Goal: Navigation & Orientation: Find specific page/section

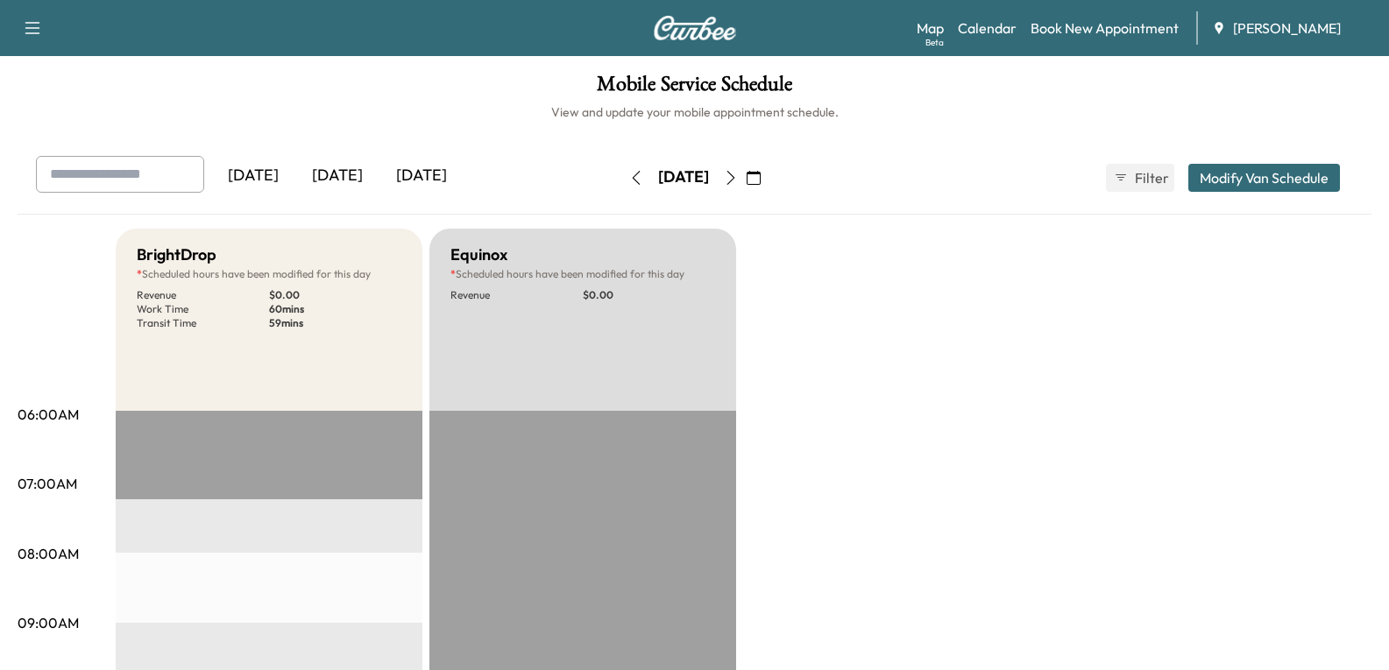
click at [746, 177] on button "button" at bounding box center [731, 178] width 30 height 28
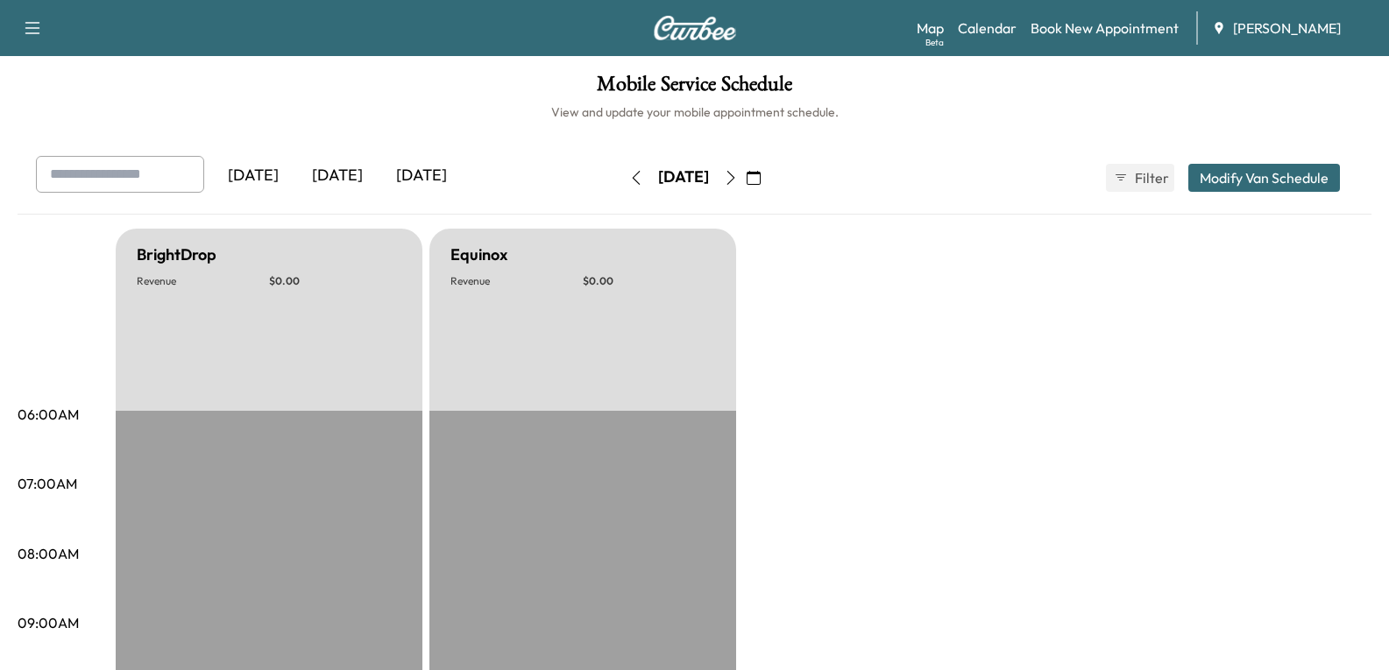
click at [746, 177] on div "[DATE]" at bounding box center [683, 178] width 124 height 28
click at [629, 178] on icon "button" at bounding box center [636, 178] width 14 height 14
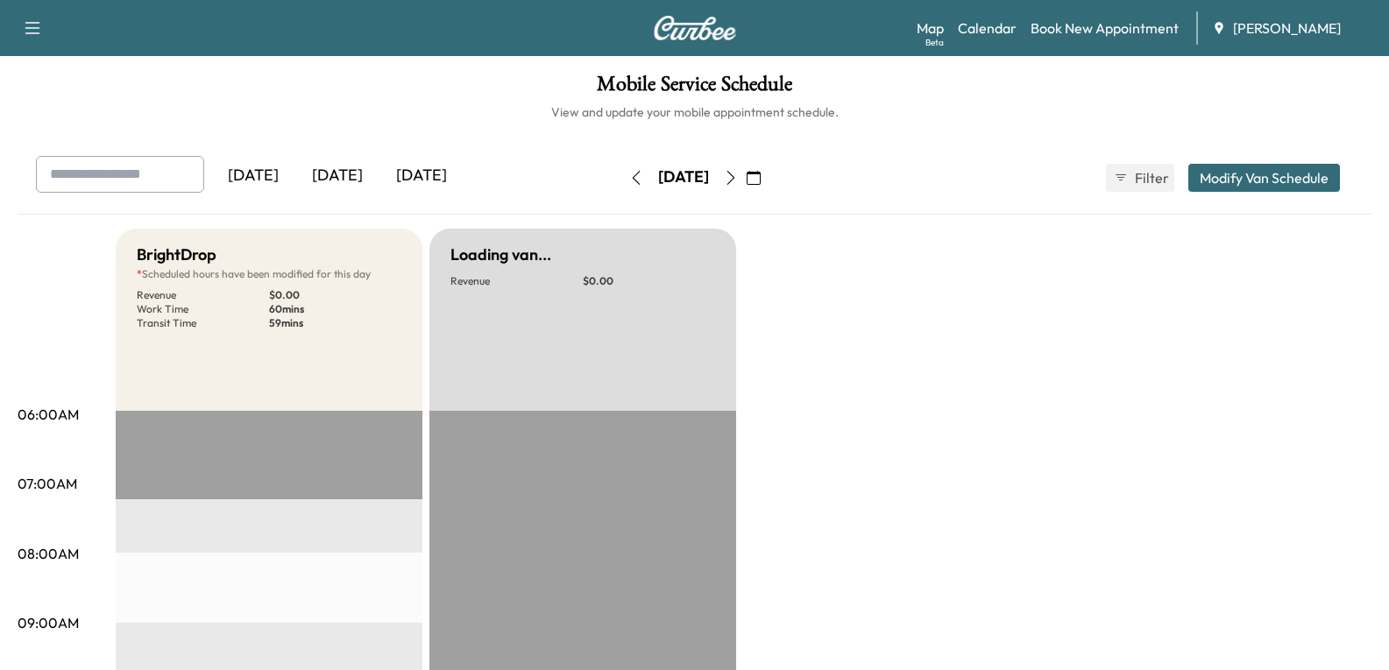
click at [621, 178] on button "button" at bounding box center [636, 178] width 30 height 28
